Goal: Information Seeking & Learning: Check status

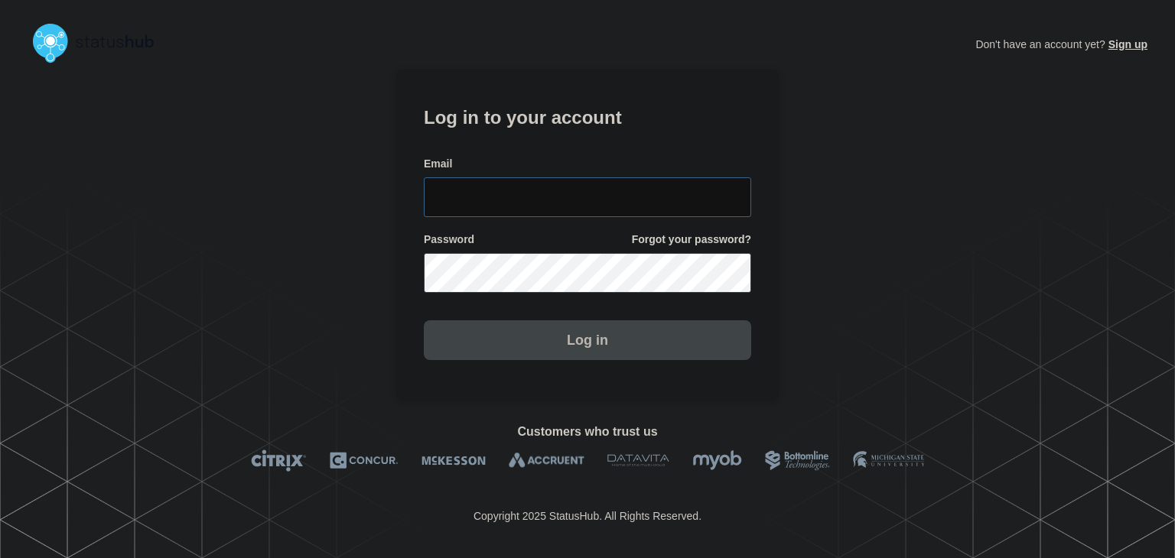
type input "[PERSON_NAME][EMAIL_ADDRESS][PERSON_NAME][DOMAIN_NAME]"
click at [549, 340] on button "Log in" at bounding box center [587, 340] width 327 height 40
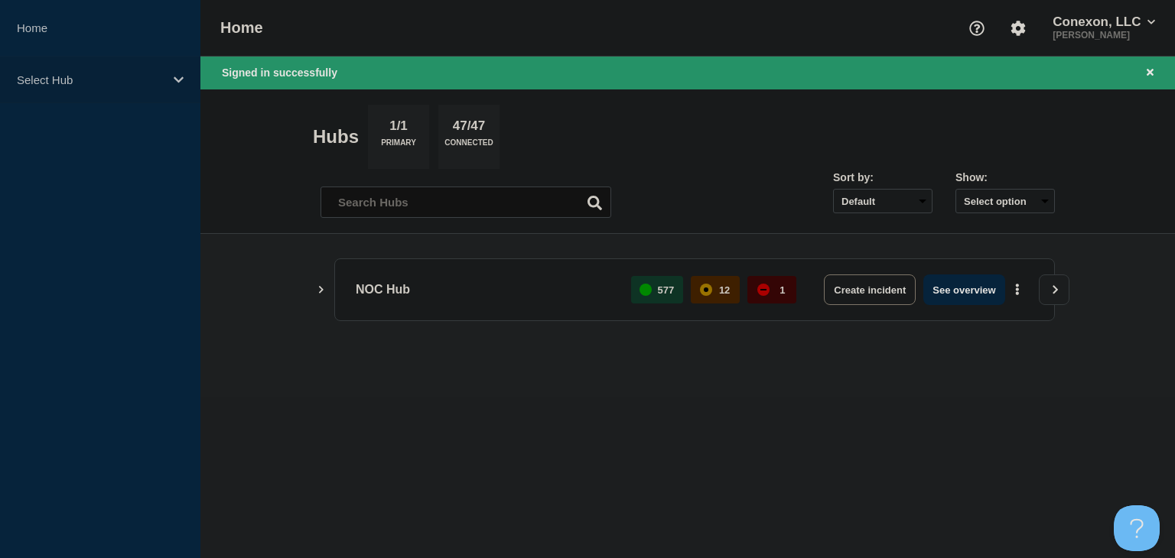
click at [135, 74] on p "Select Hub" at bounding box center [90, 79] width 147 height 13
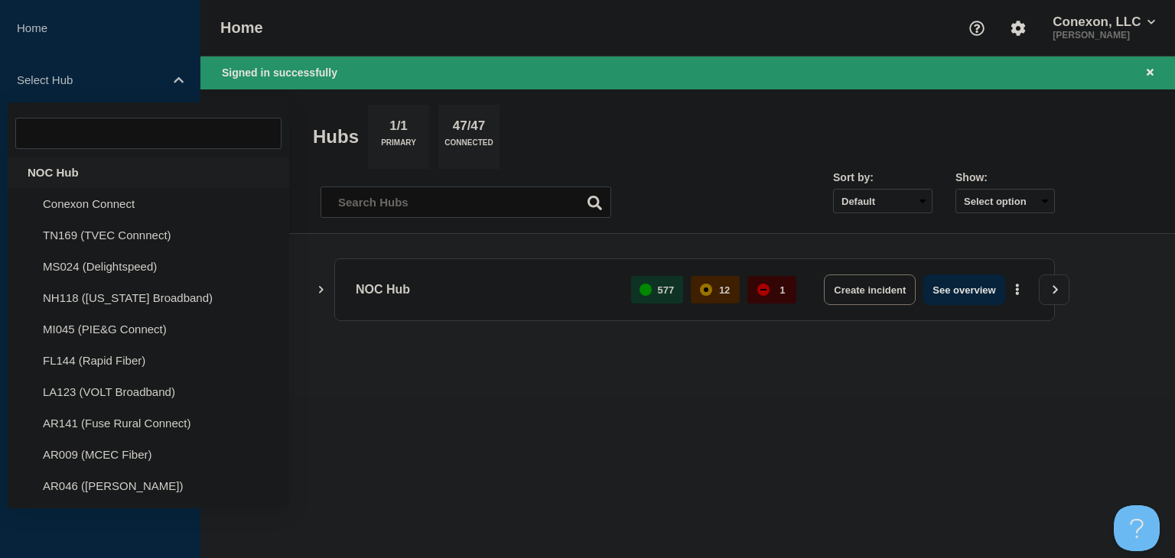
click at [57, 183] on div "NOC Hub" at bounding box center [148, 172] width 281 height 31
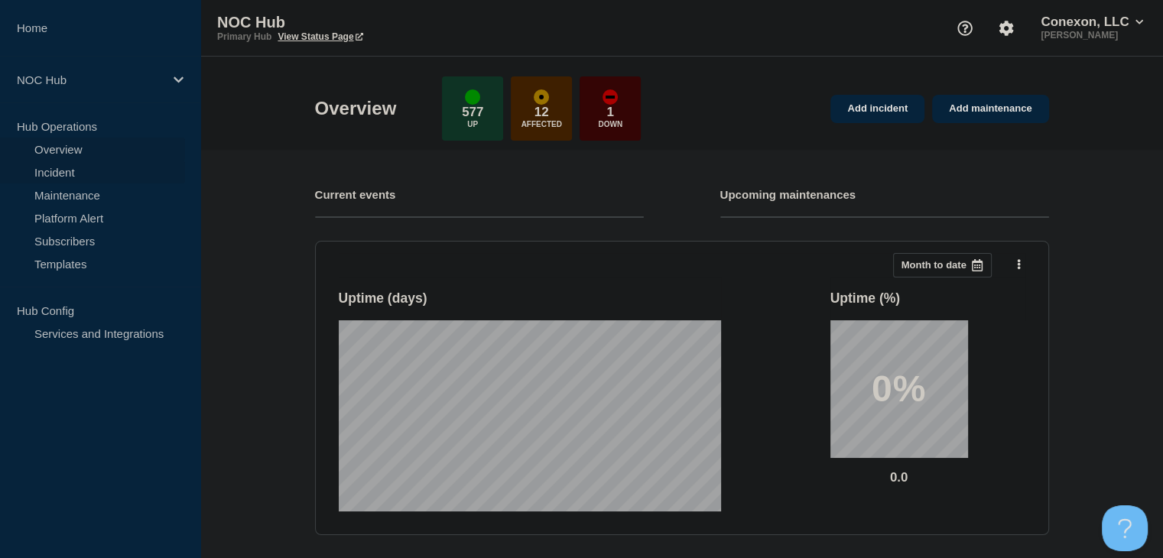
click at [73, 177] on link "Incident" at bounding box center [92, 172] width 185 height 23
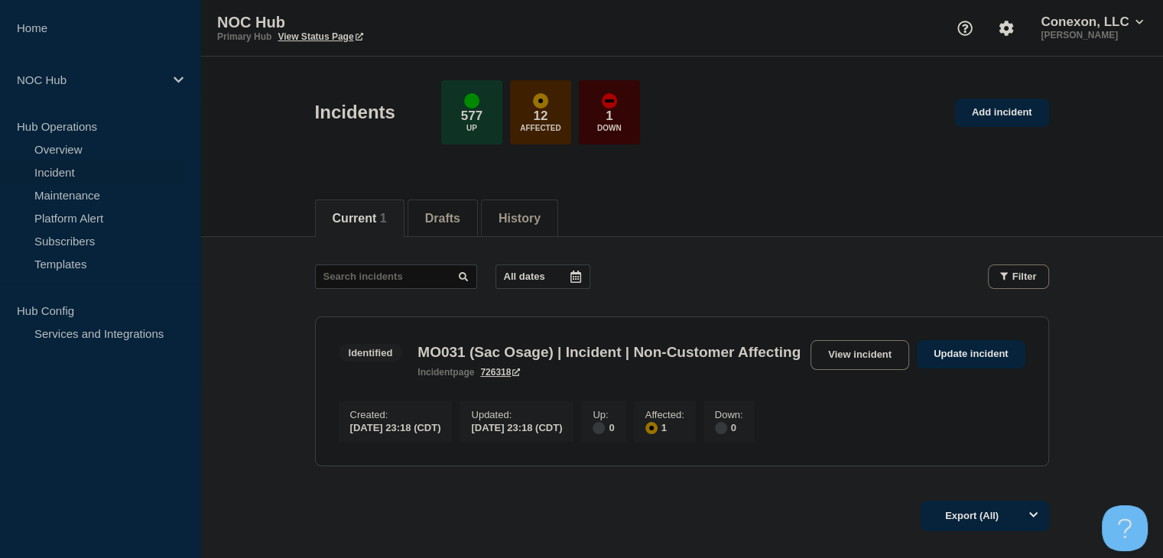
scroll to position [137, 0]
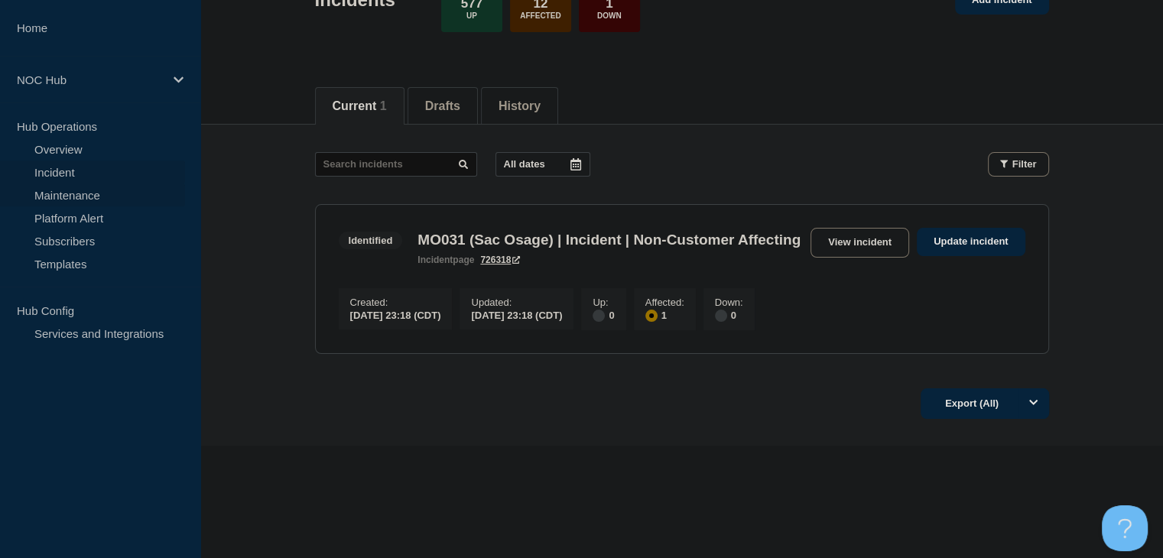
click at [83, 199] on link "Maintenance" at bounding box center [92, 195] width 185 height 23
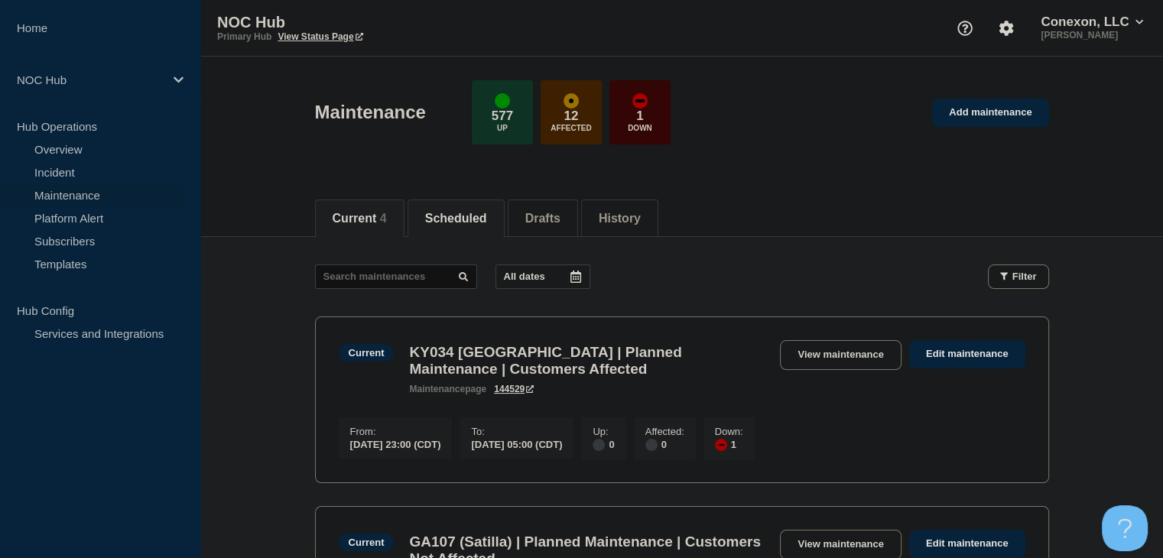
click at [446, 216] on button "Scheduled" at bounding box center [456, 219] width 62 height 14
click at [369, 216] on button "Current 4" at bounding box center [360, 219] width 54 height 14
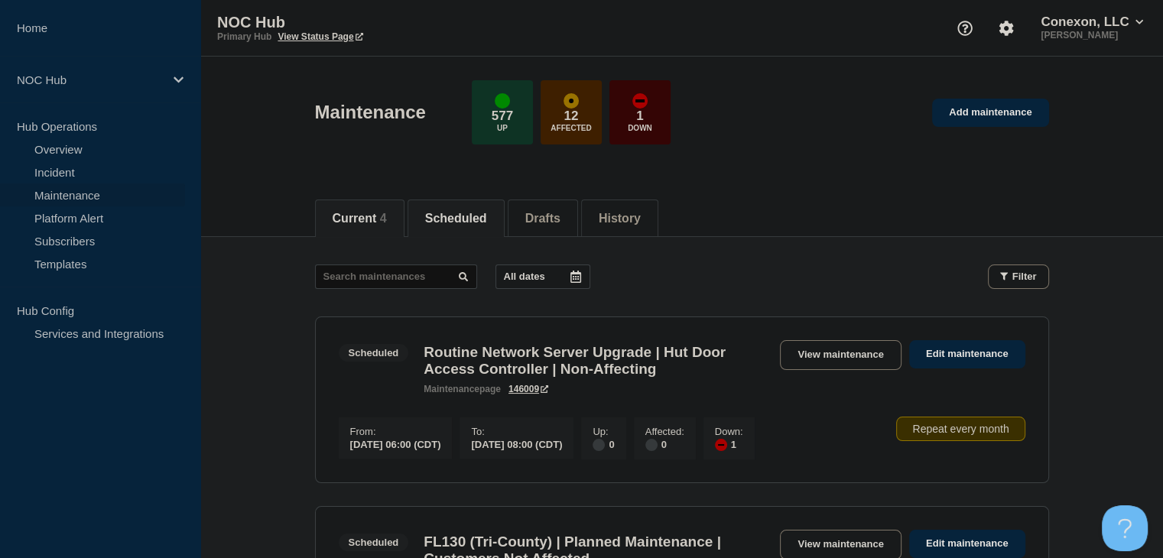
click at [360, 225] on li "Current 4" at bounding box center [359, 218] width 89 height 37
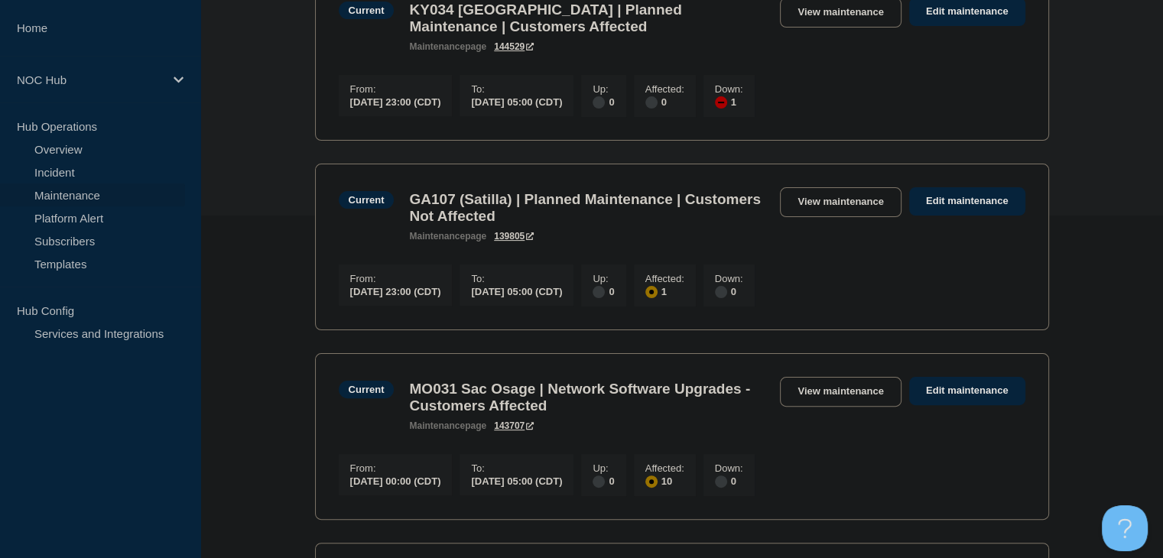
scroll to position [119, 0]
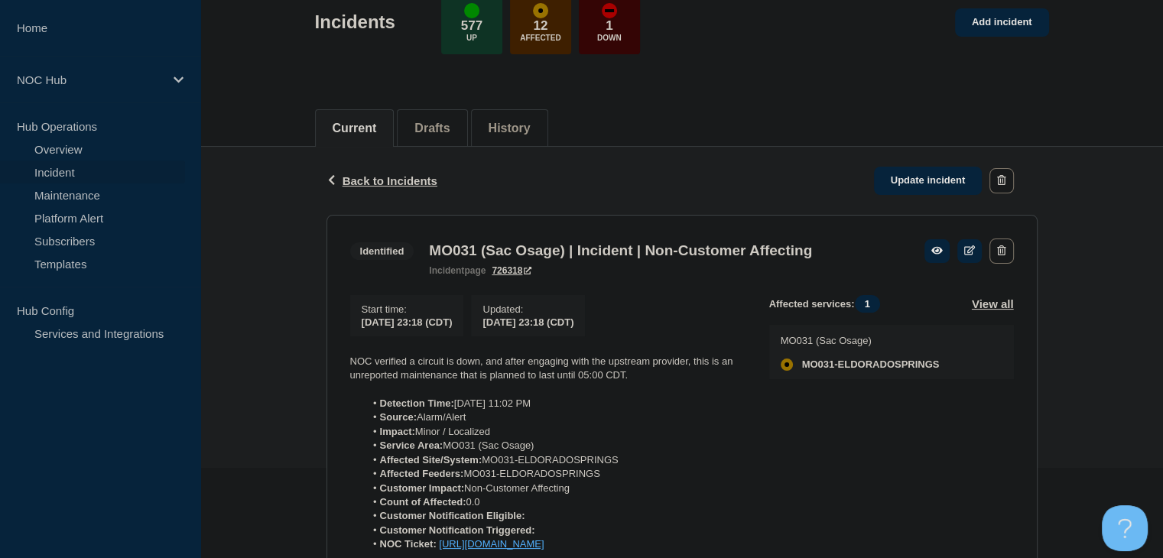
scroll to position [229, 0]
